Goal: Check status: Check status

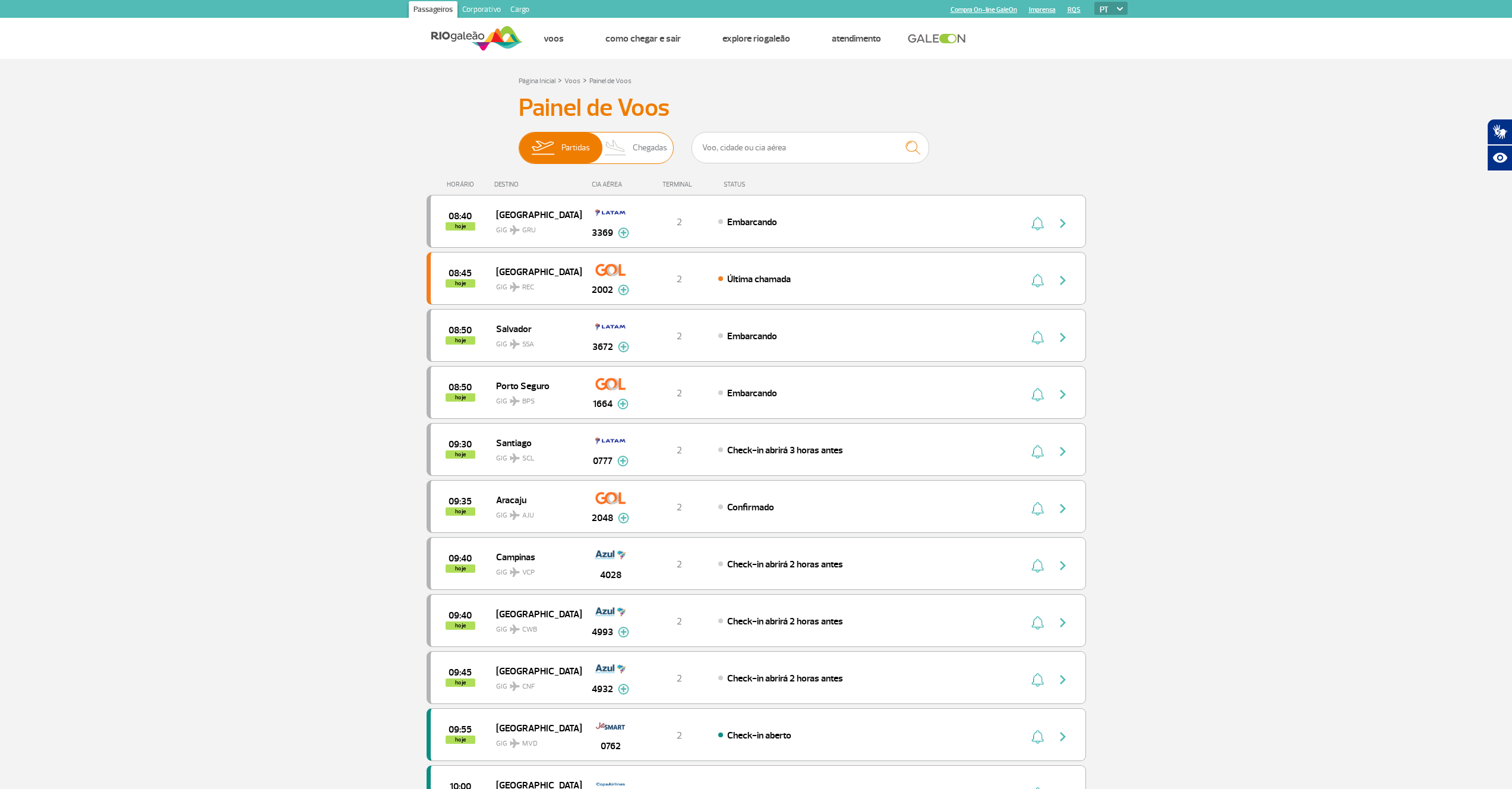
click at [644, 148] on span "Chegadas" at bounding box center [650, 148] width 34 height 31
click at [519, 142] on input "Partidas Chegadas" at bounding box center [519, 142] width 0 height 0
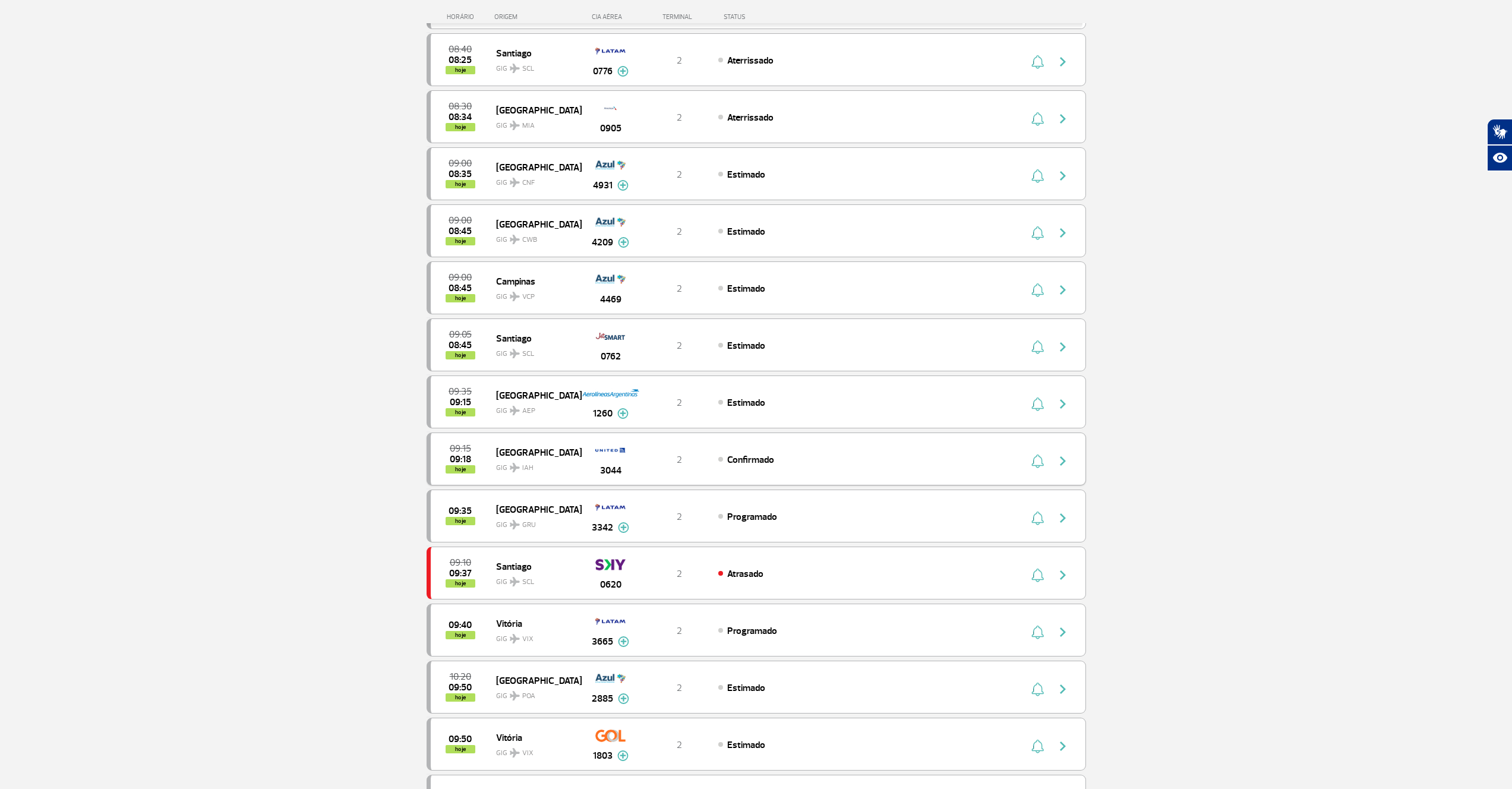
scroll to position [821, 0]
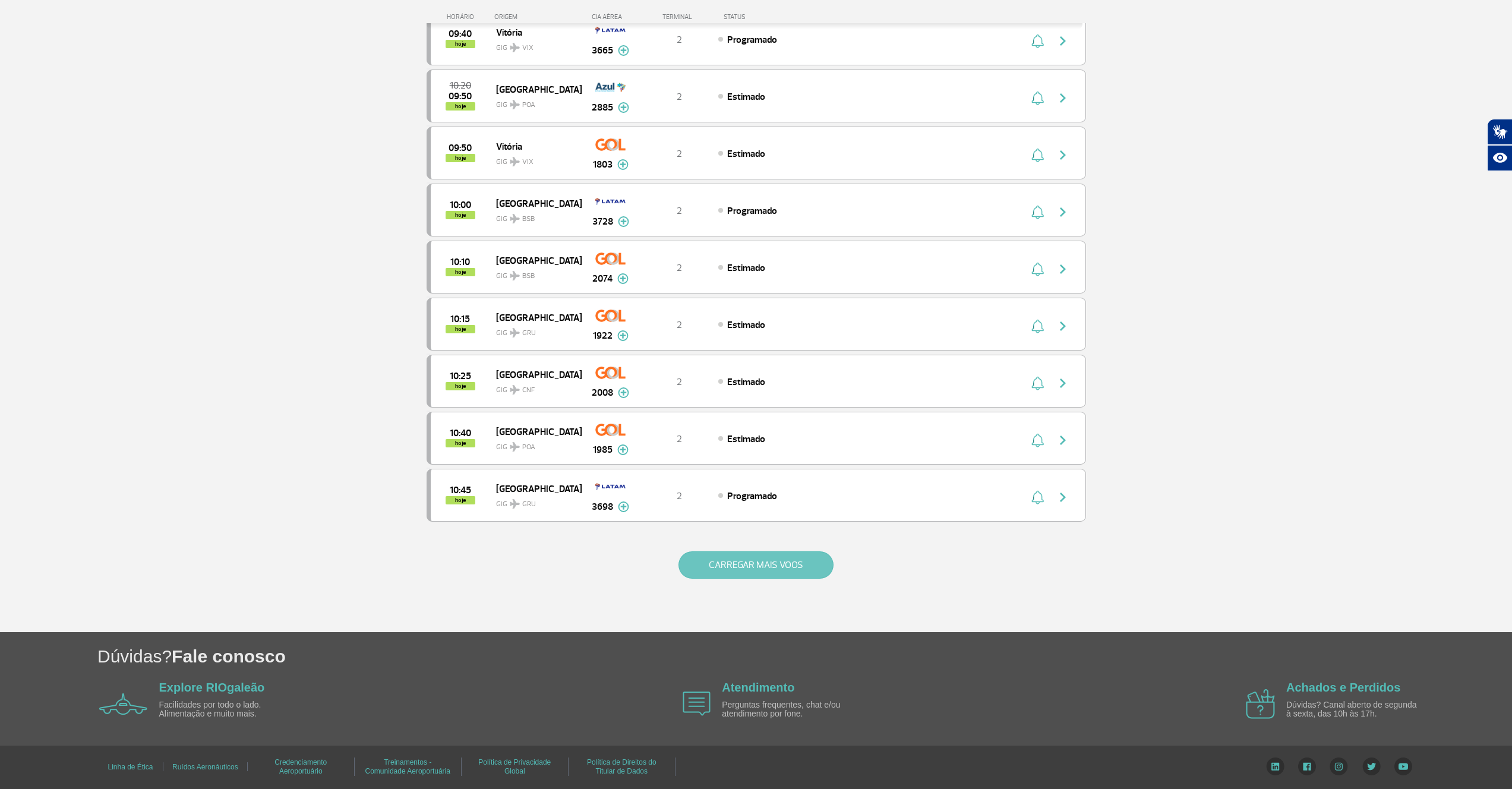
click at [787, 556] on button "CARREGAR MAIS VOOS" at bounding box center [756, 565] width 155 height 28
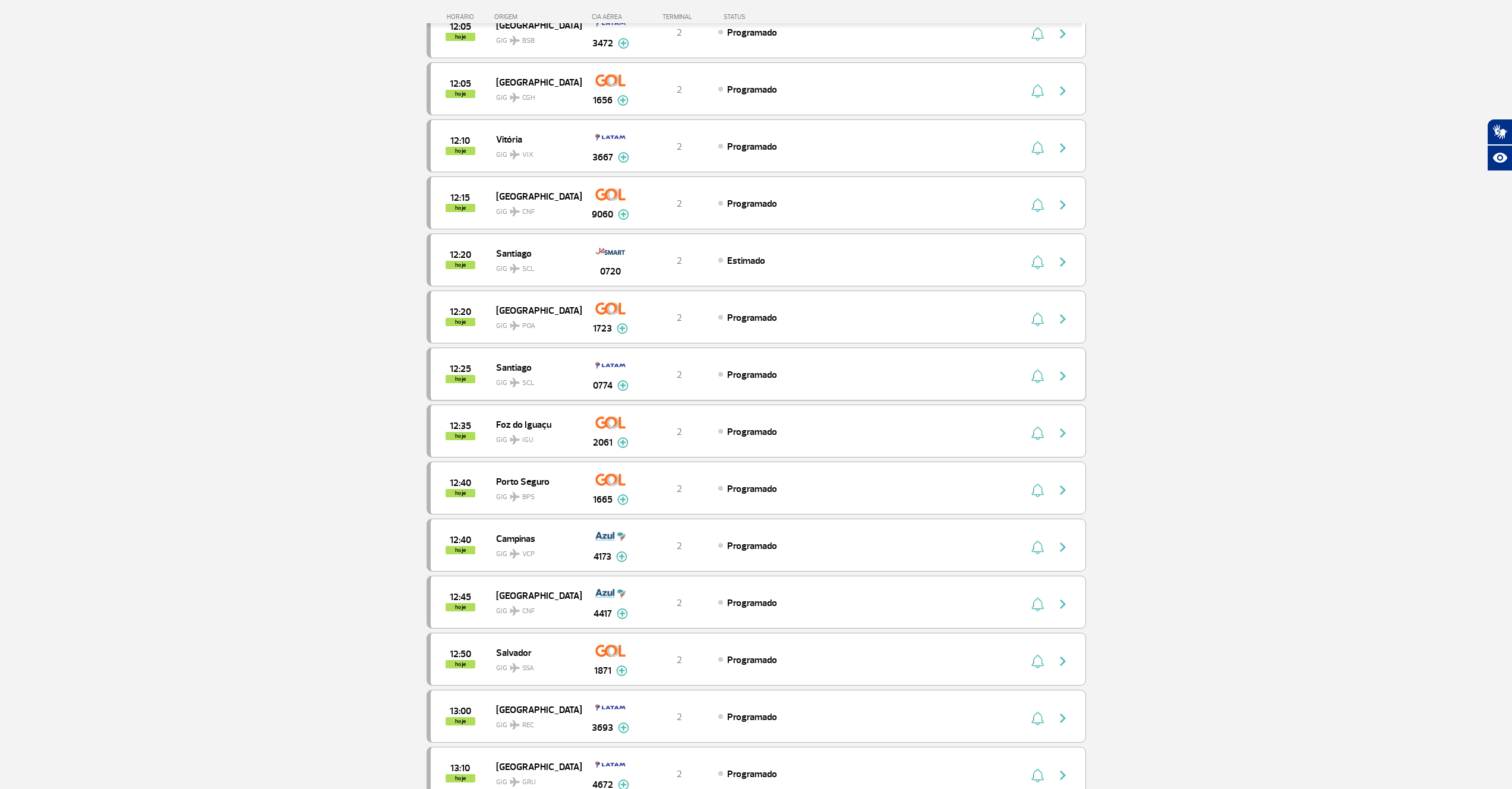
scroll to position [1961, 0]
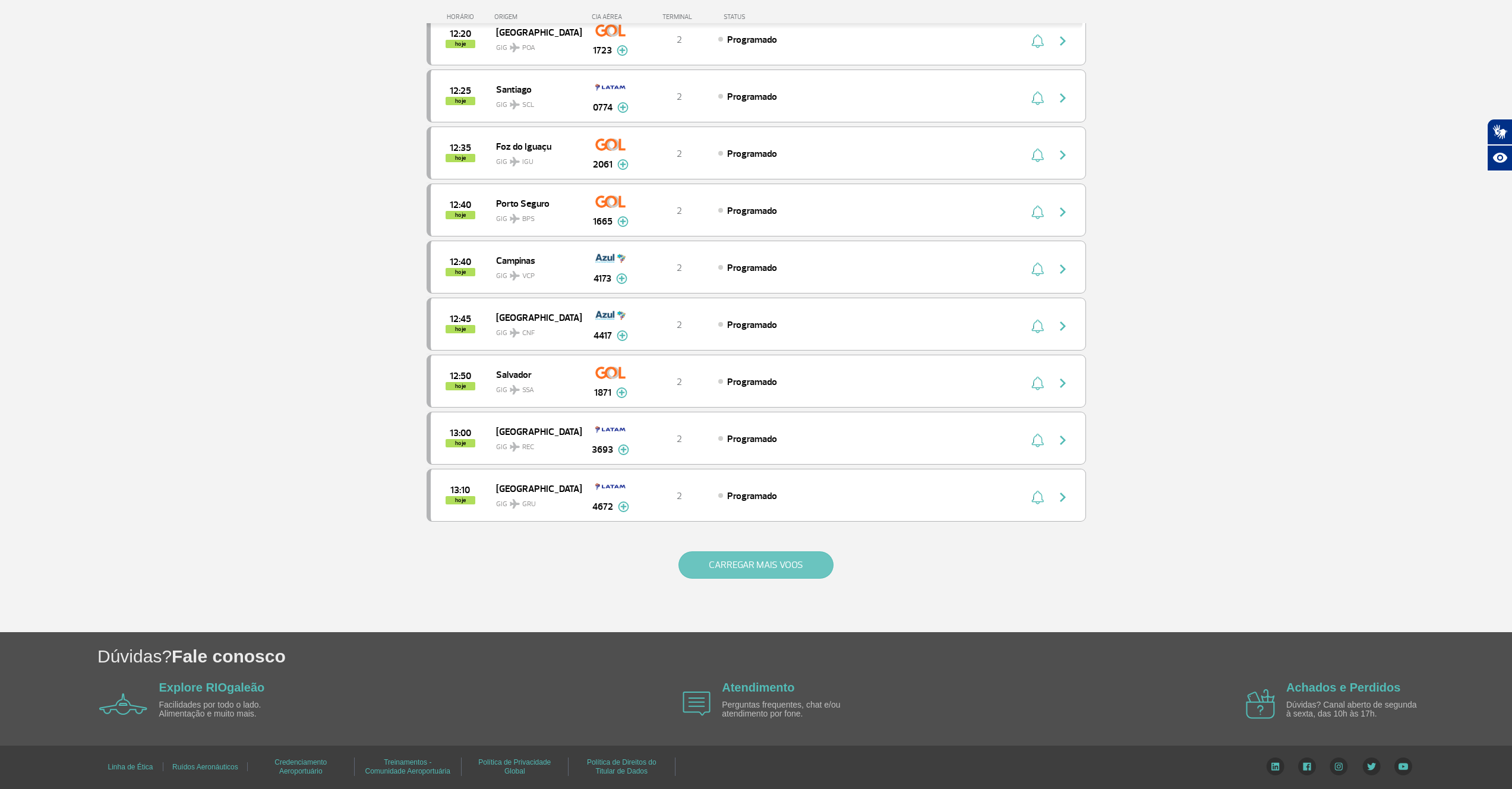
click at [767, 557] on button "CARREGAR MAIS VOOS" at bounding box center [756, 565] width 155 height 28
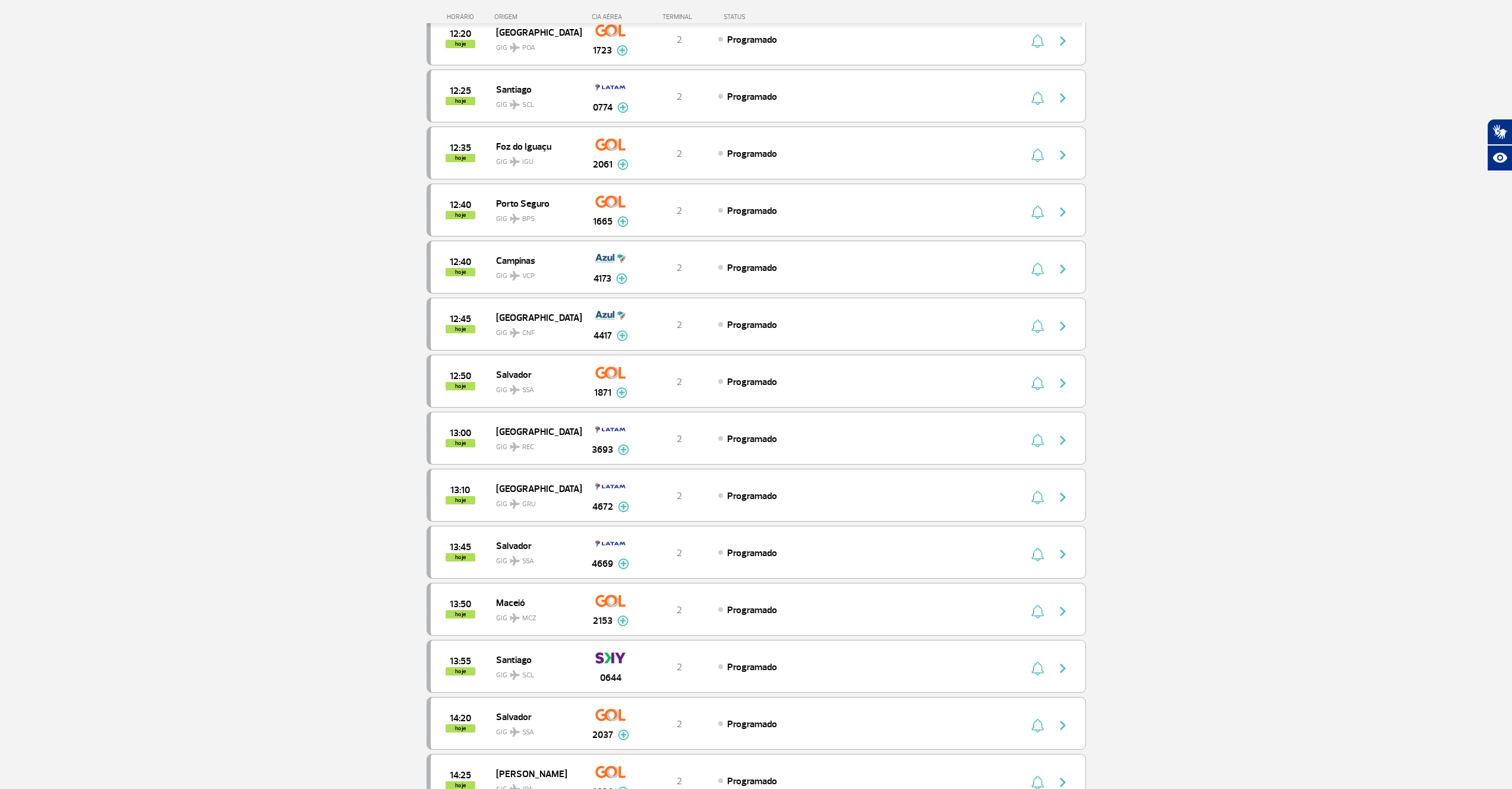
scroll to position [3101, 0]
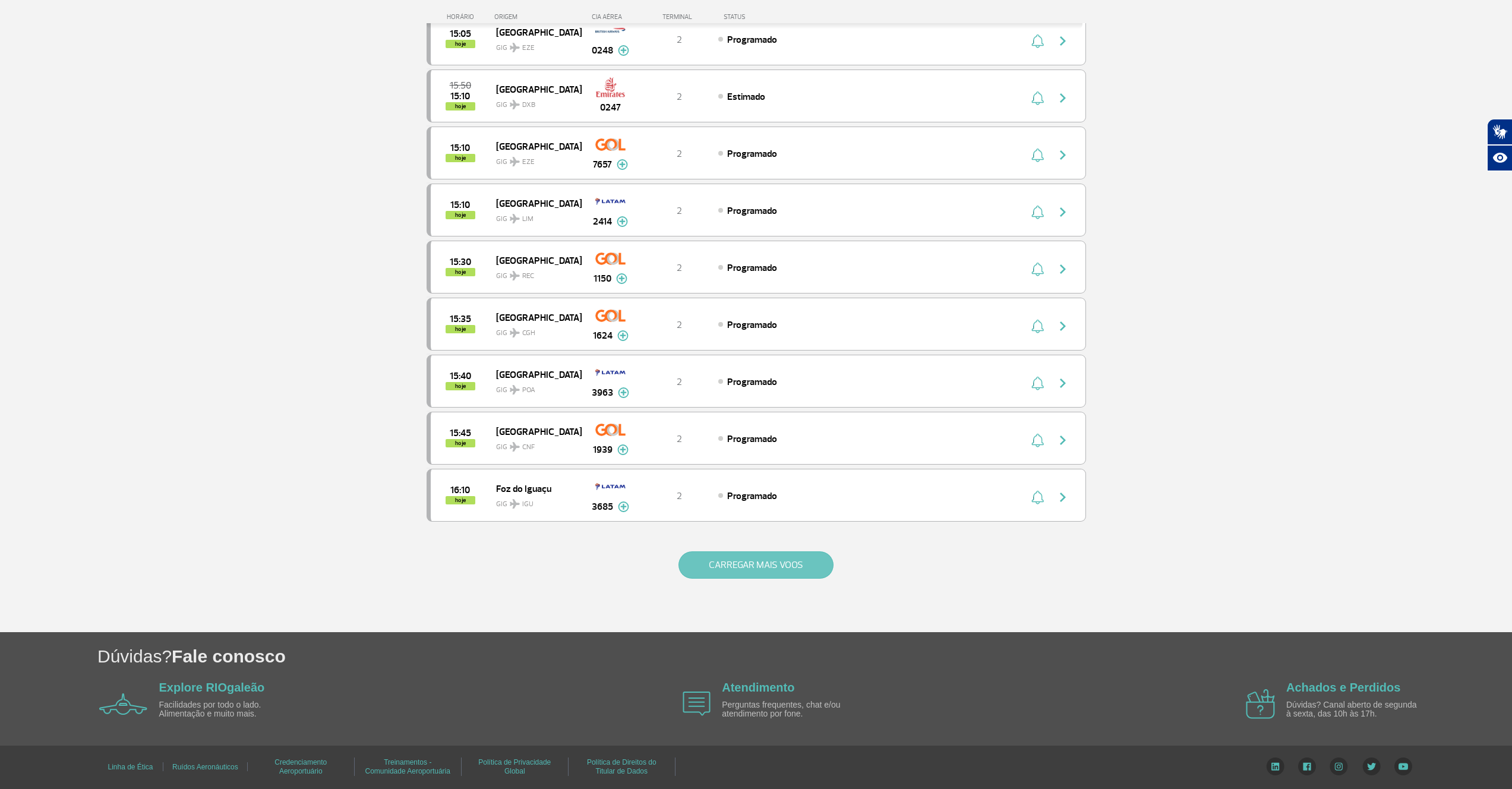
click at [773, 567] on button "CARREGAR MAIS VOOS" at bounding box center [756, 565] width 155 height 28
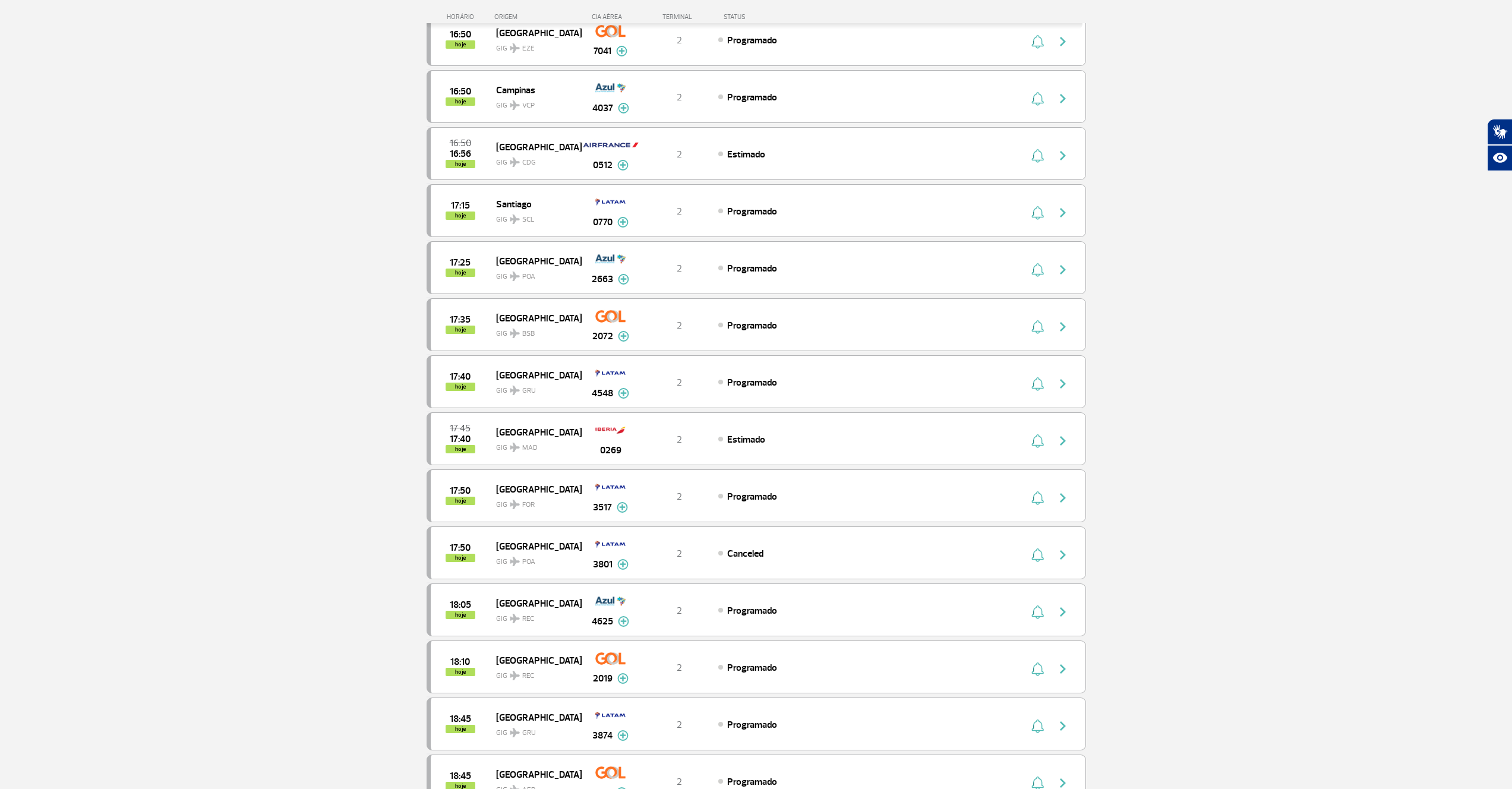
scroll to position [4241, 0]
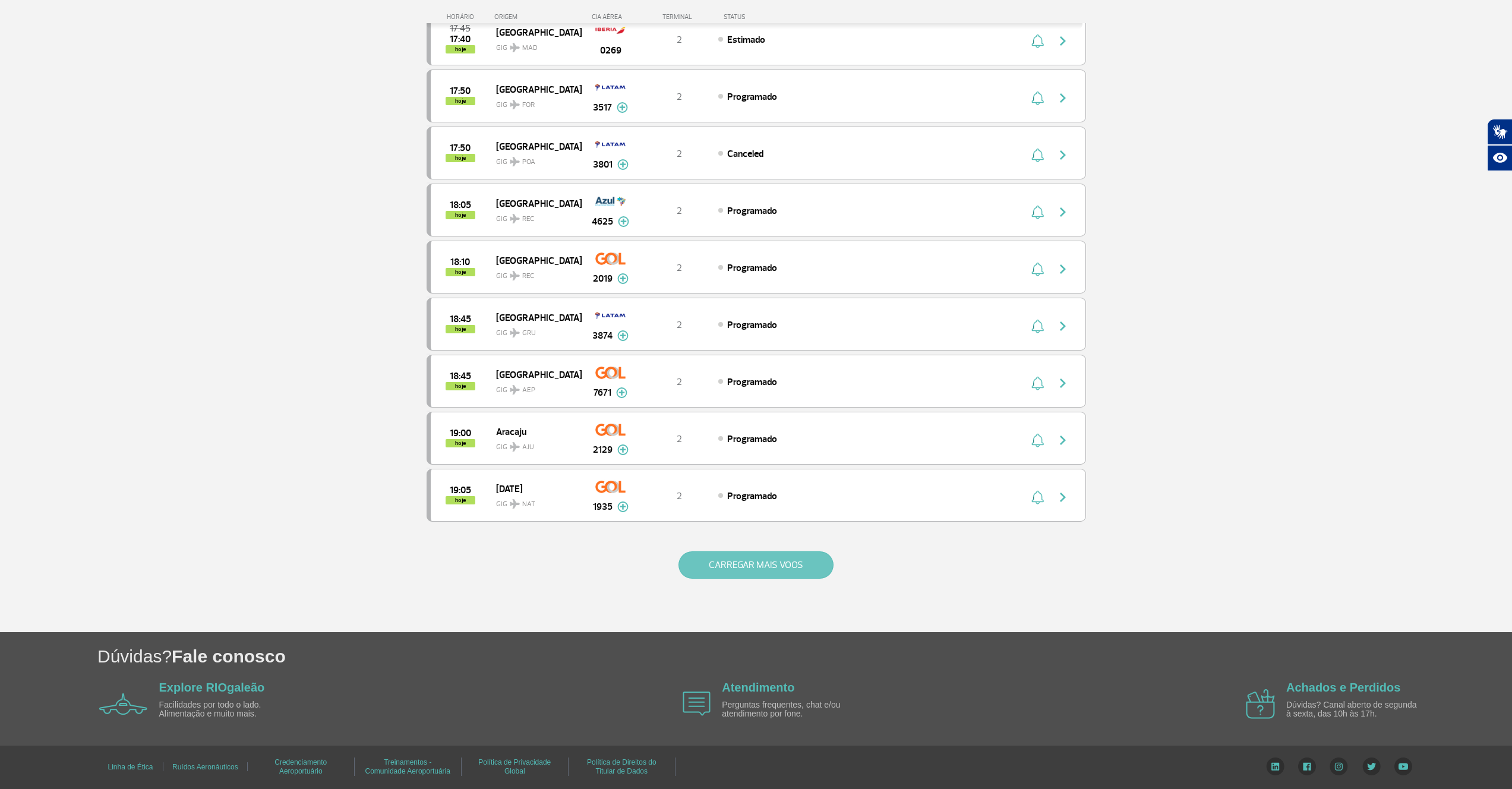
click at [772, 561] on button "CARREGAR MAIS VOOS" at bounding box center [756, 565] width 155 height 28
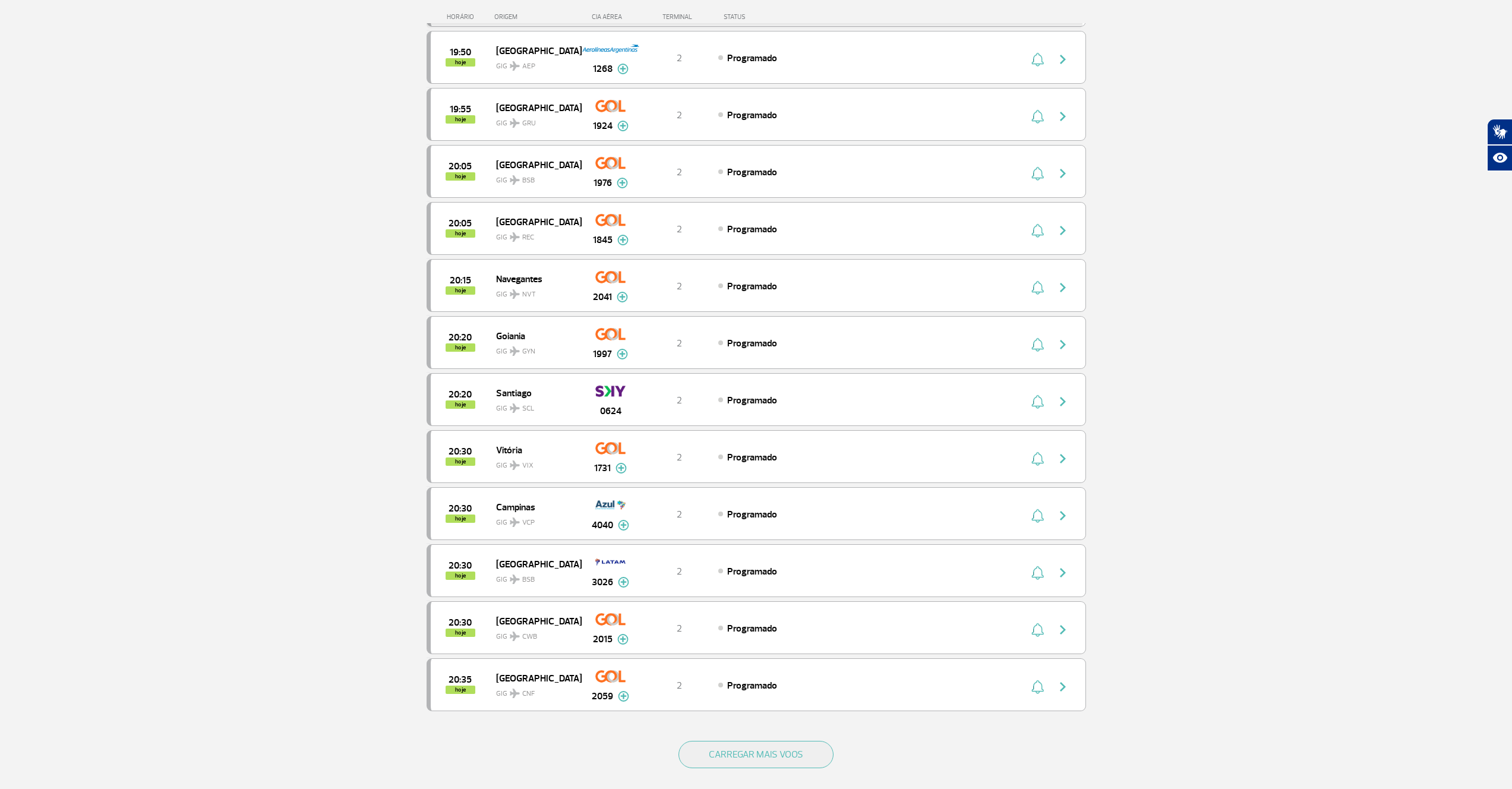
scroll to position [5234, 0]
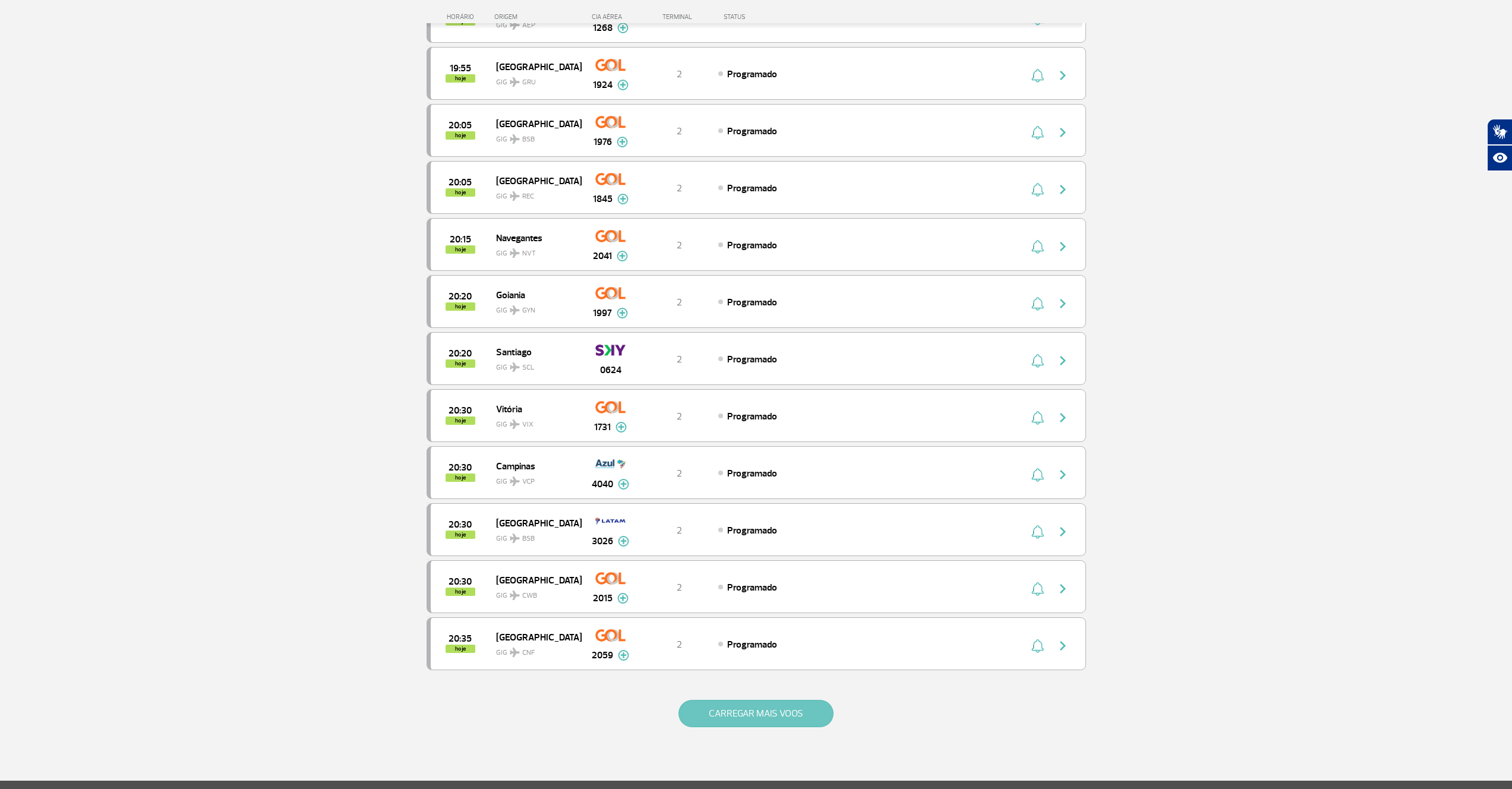
click at [736, 709] on button "CARREGAR MAIS VOOS" at bounding box center [756, 713] width 155 height 28
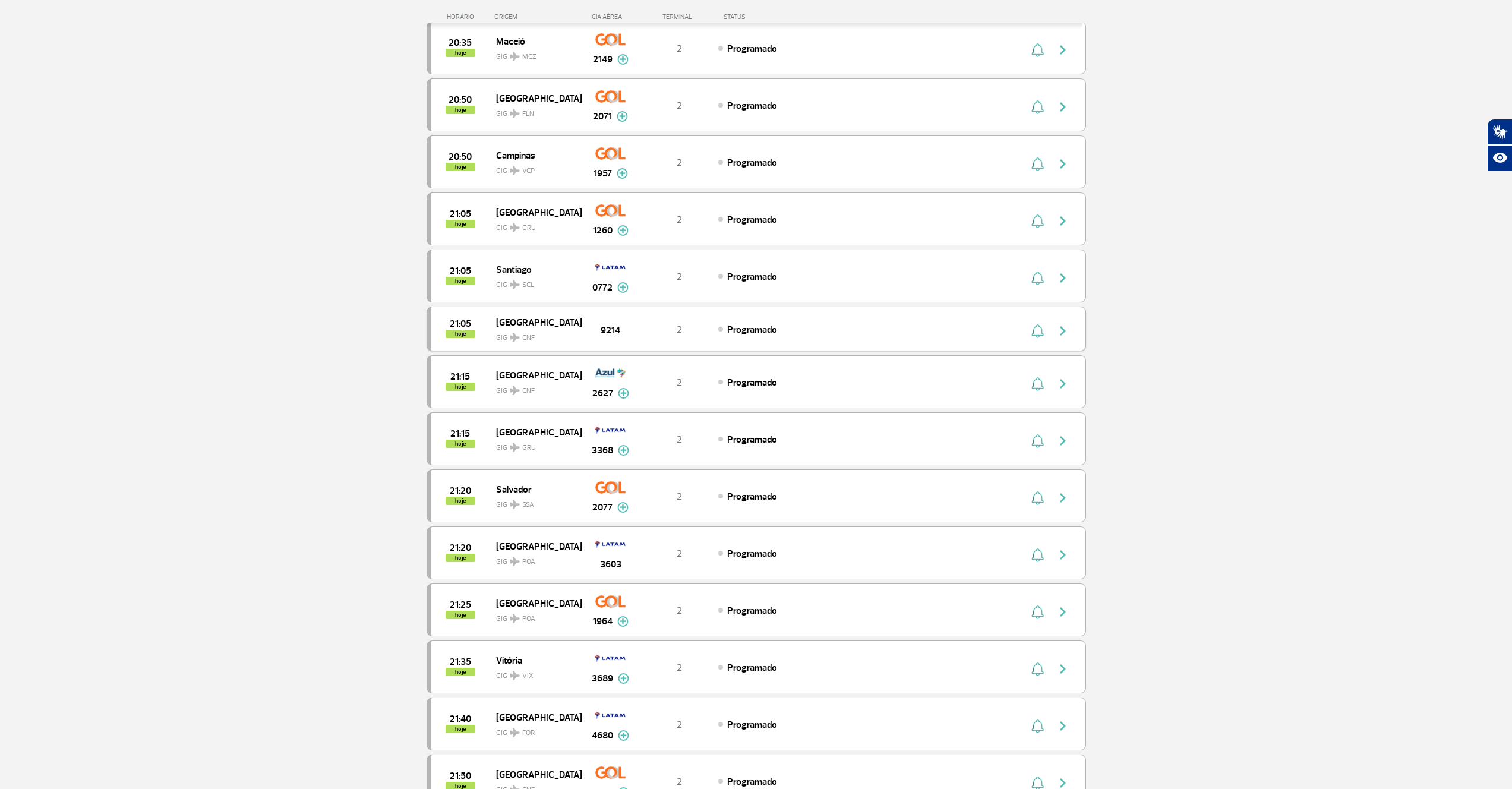
scroll to position [5947, 0]
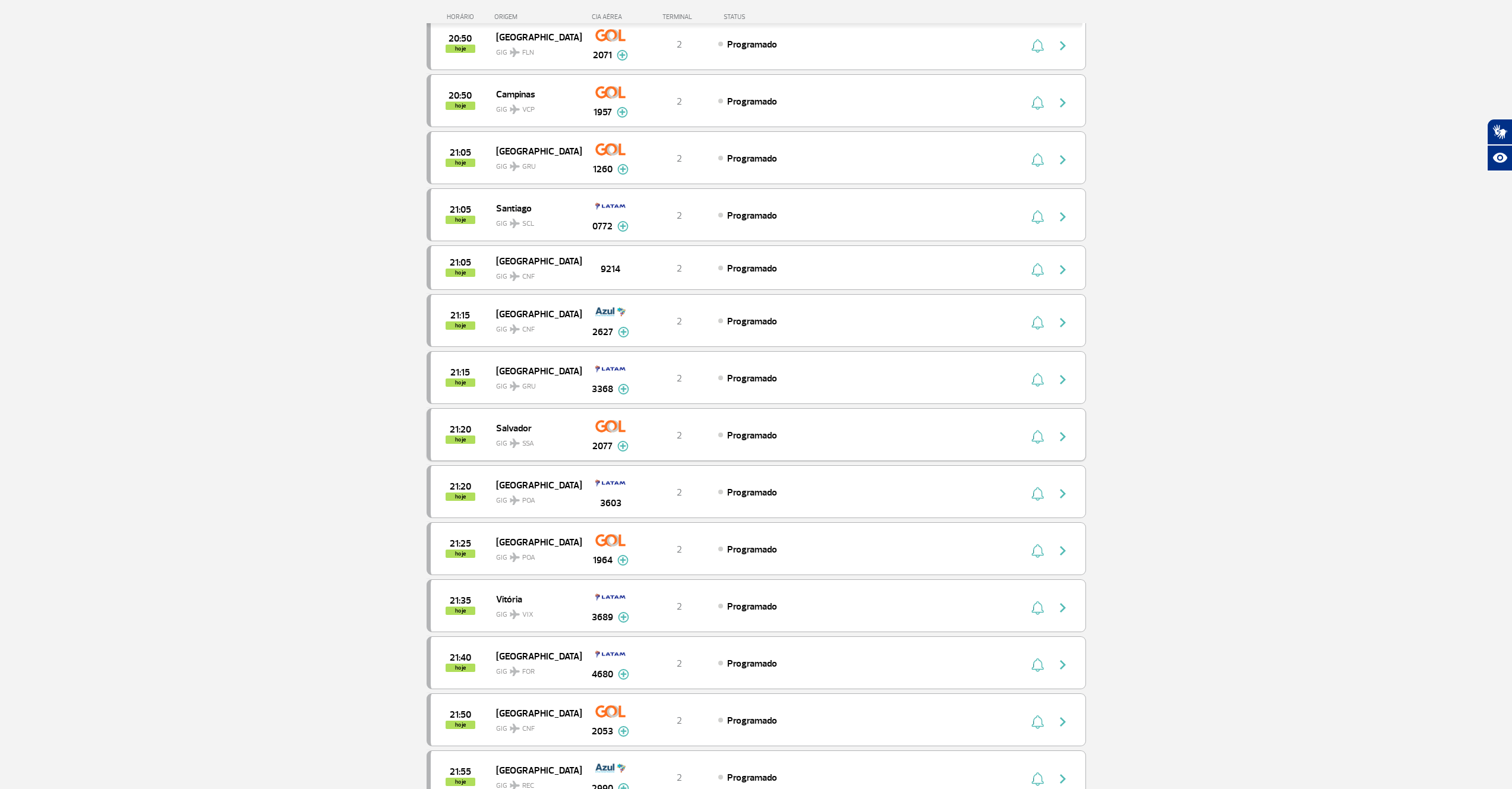
click at [1040, 438] on img "button" at bounding box center [1037, 437] width 12 height 14
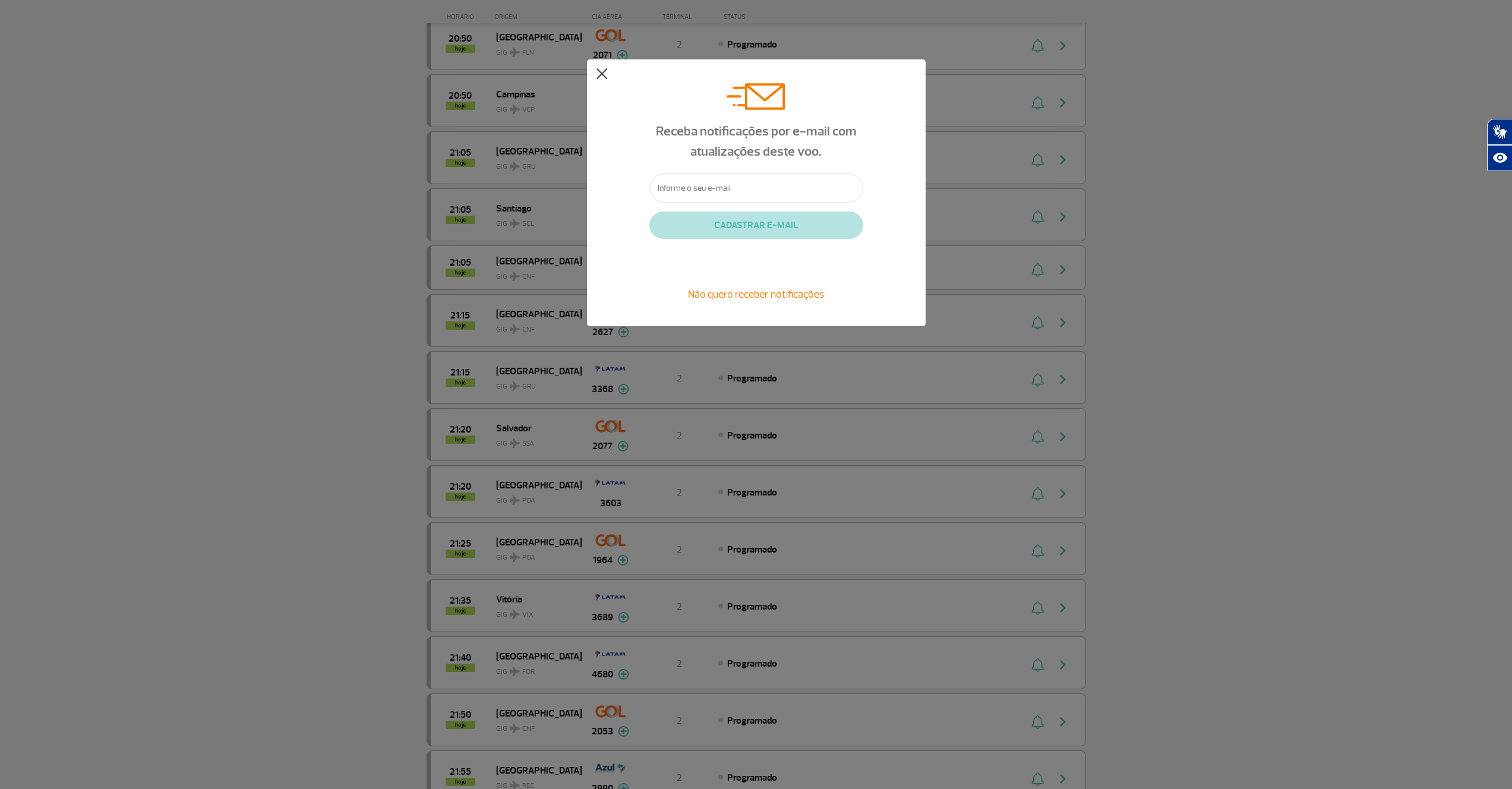
click at [603, 74] on button at bounding box center [602, 75] width 11 height 11
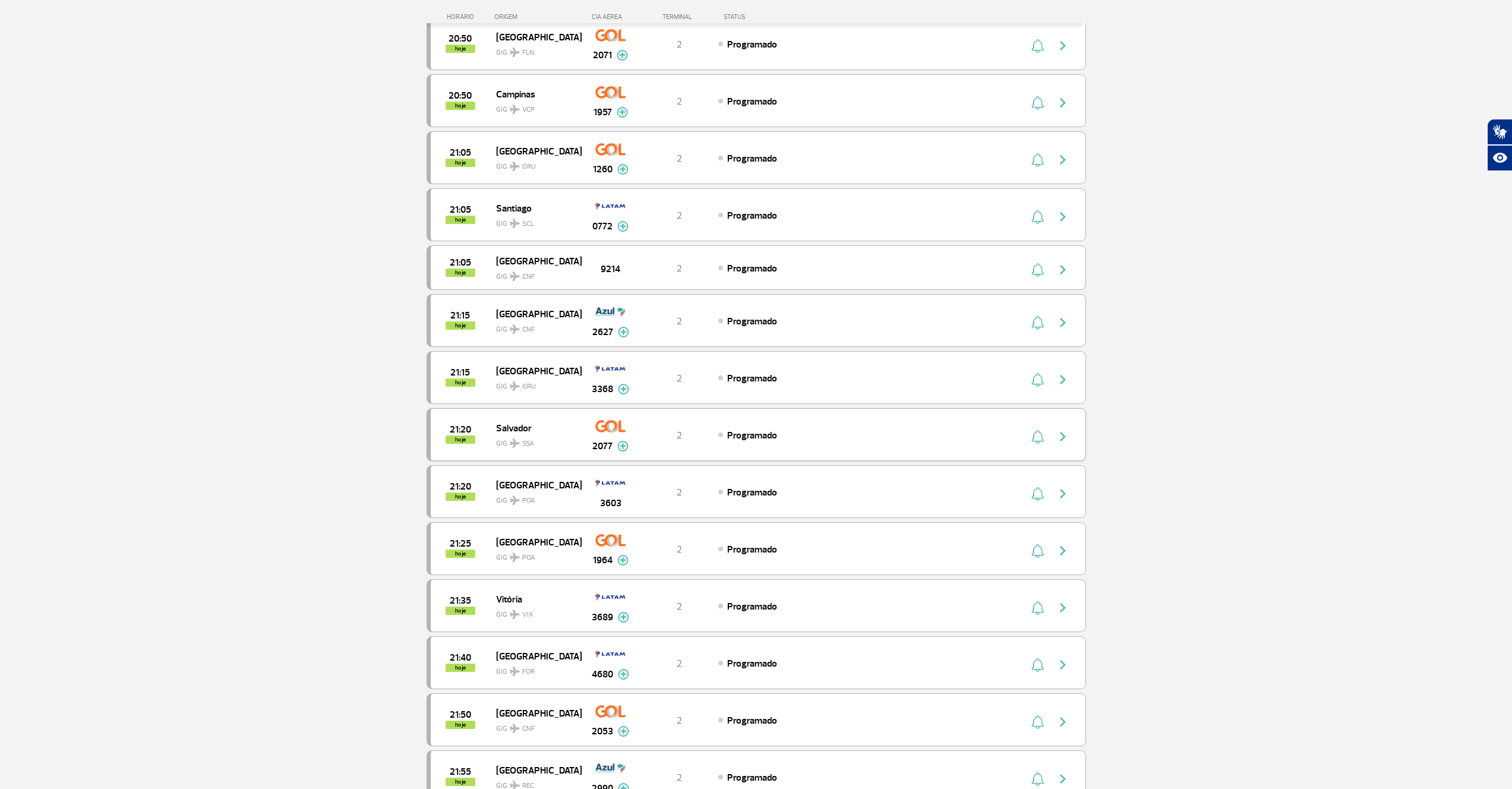
click at [622, 448] on img at bounding box center [623, 445] width 11 height 11
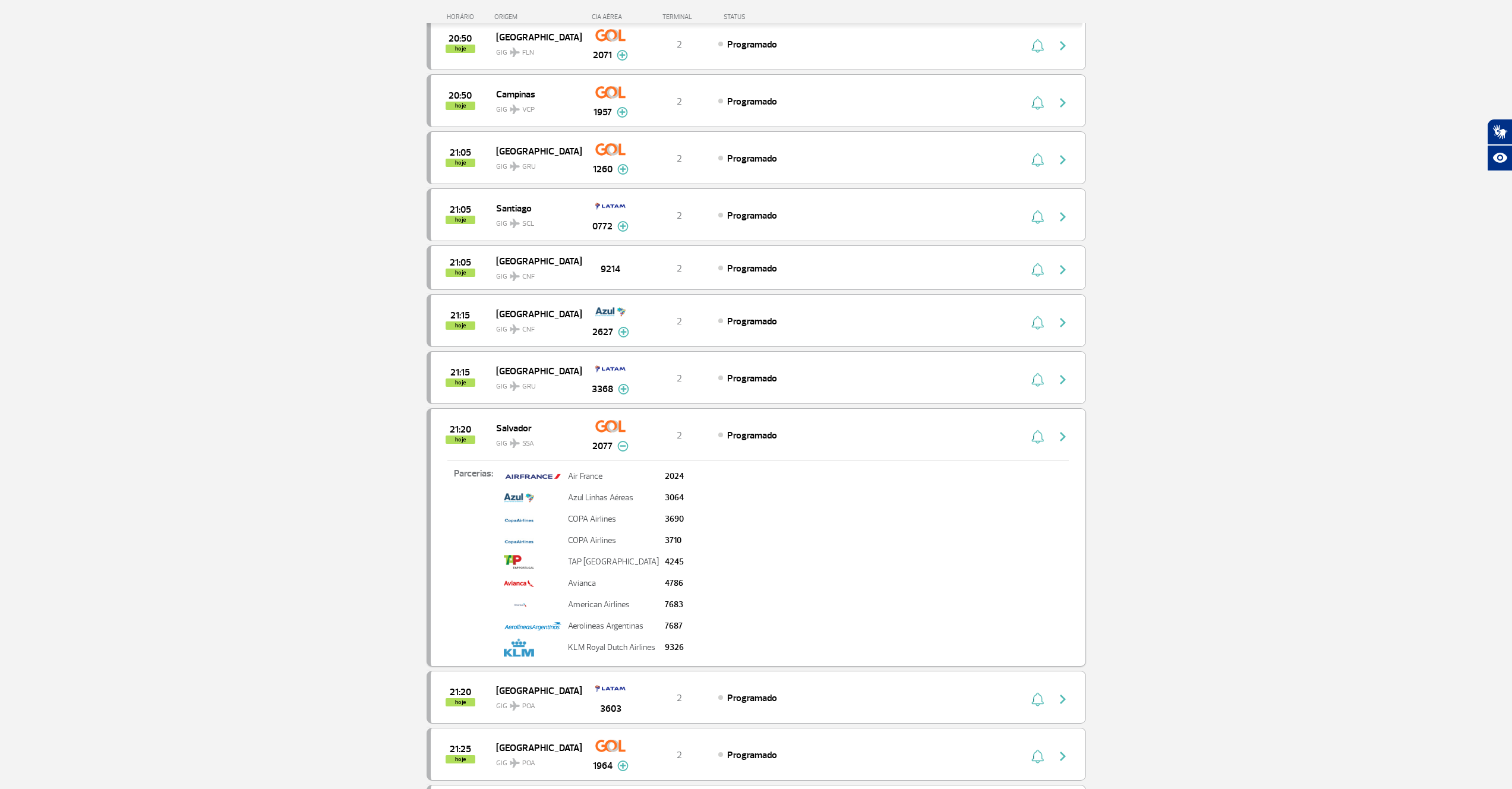
click at [627, 447] on img at bounding box center [623, 445] width 11 height 11
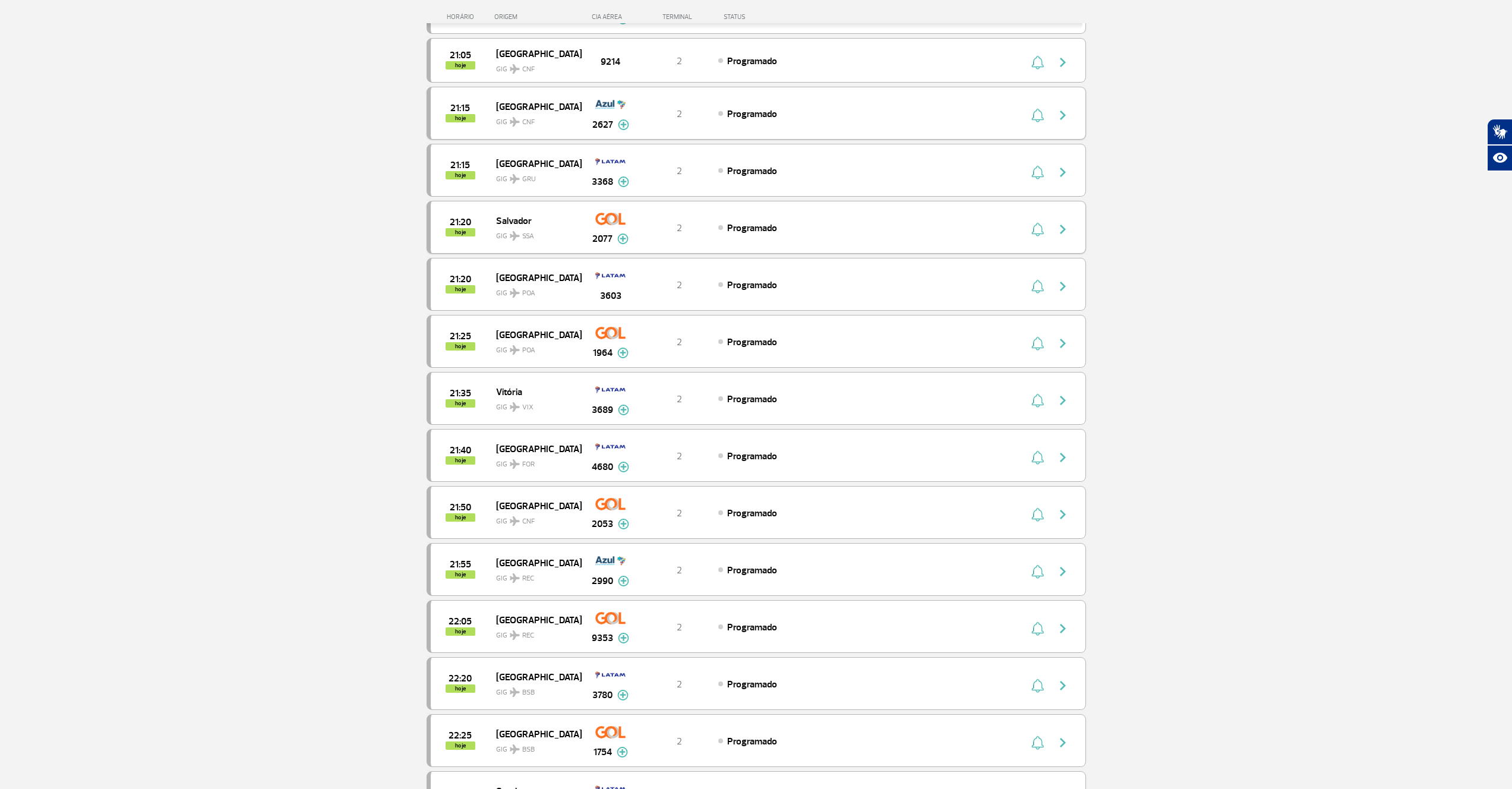
scroll to position [6051, 0]
